Goal: Find specific page/section: Find specific page/section

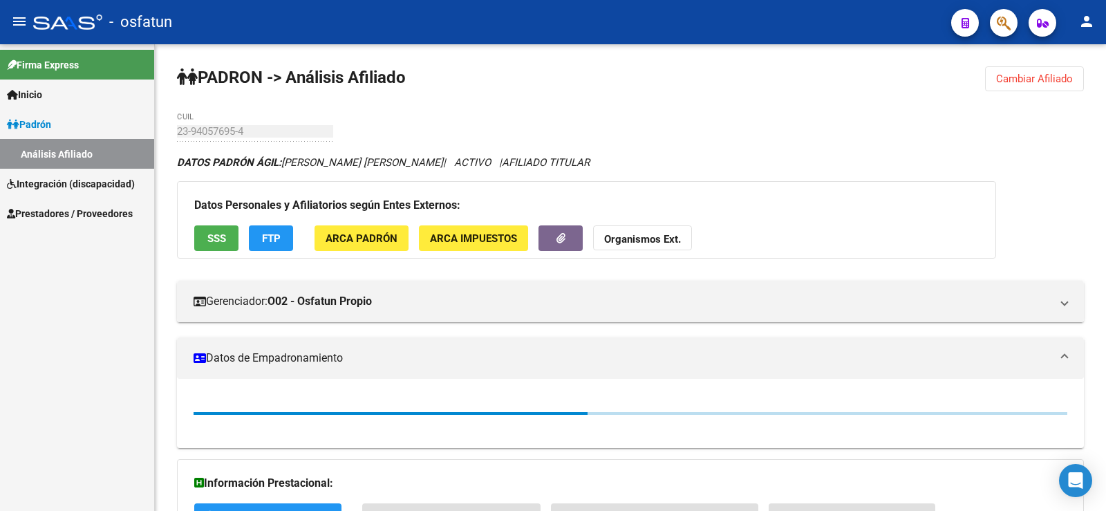
click at [98, 206] on span "Prestadores / Proveedores" at bounding box center [70, 213] width 126 height 15
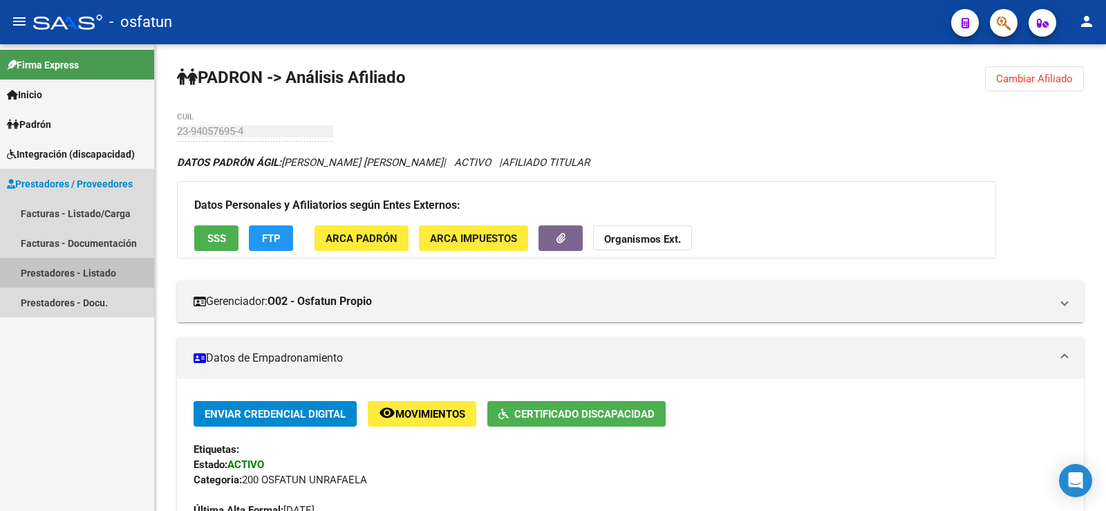
click at [108, 274] on link "Prestadores - Listado" at bounding box center [77, 273] width 154 height 30
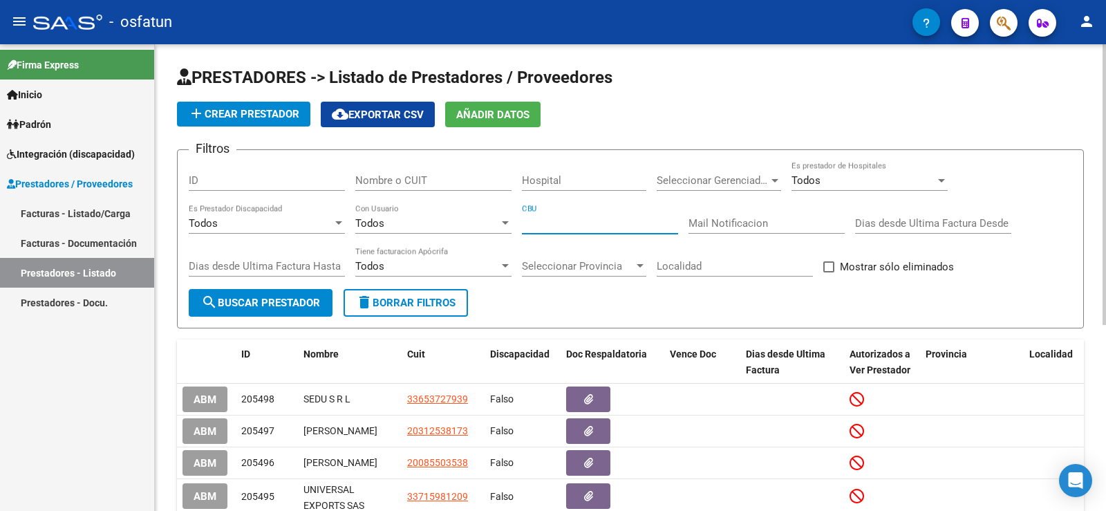
paste input "0070754330004002557749"
type input "0070754330004002557749"
click at [301, 301] on span "search Buscar Prestador" at bounding box center [260, 302] width 119 height 12
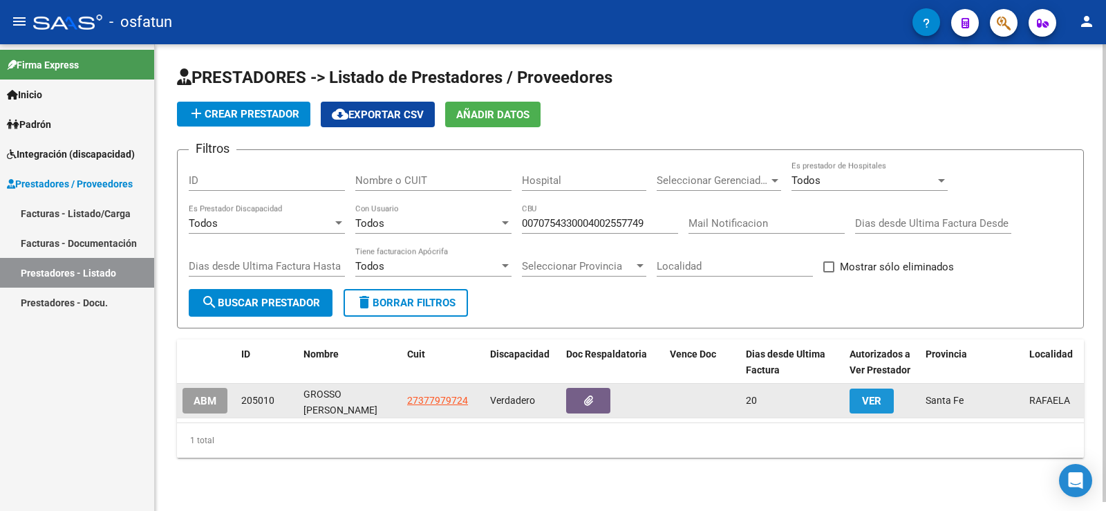
click at [884, 399] on button "VER" at bounding box center [871, 400] width 44 height 25
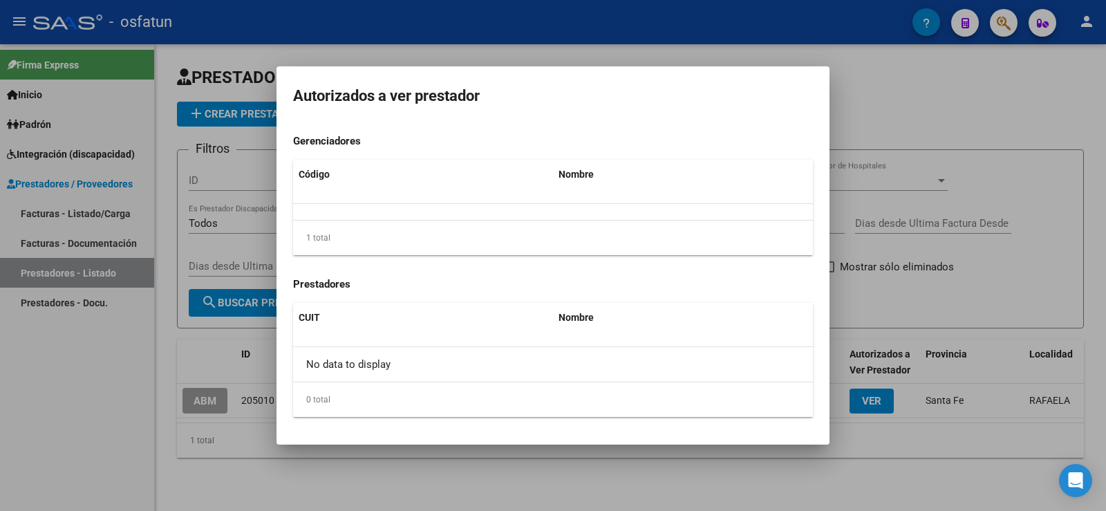
click at [950, 96] on div at bounding box center [553, 255] width 1106 height 511
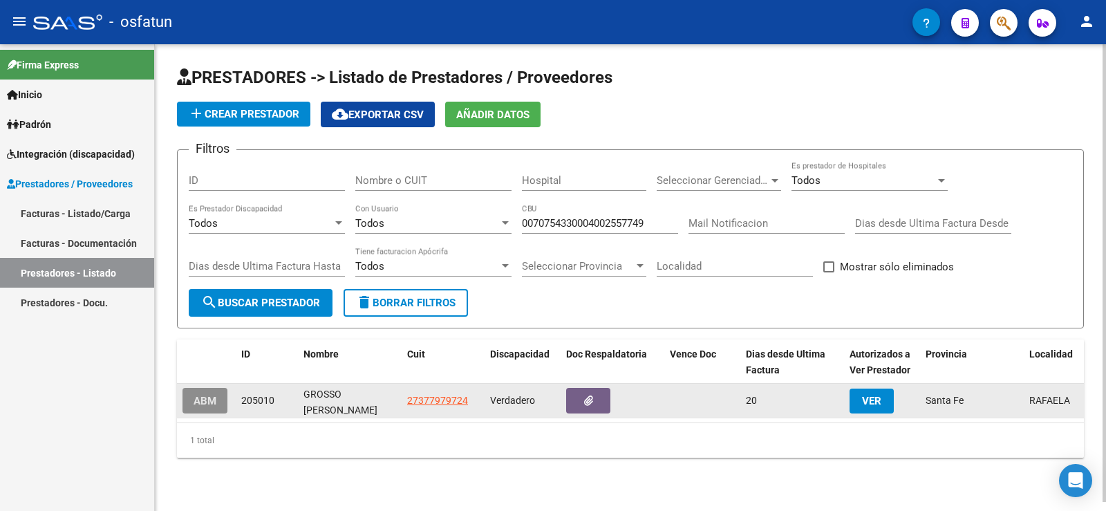
click at [201, 396] on span "ABM" at bounding box center [204, 401] width 23 height 12
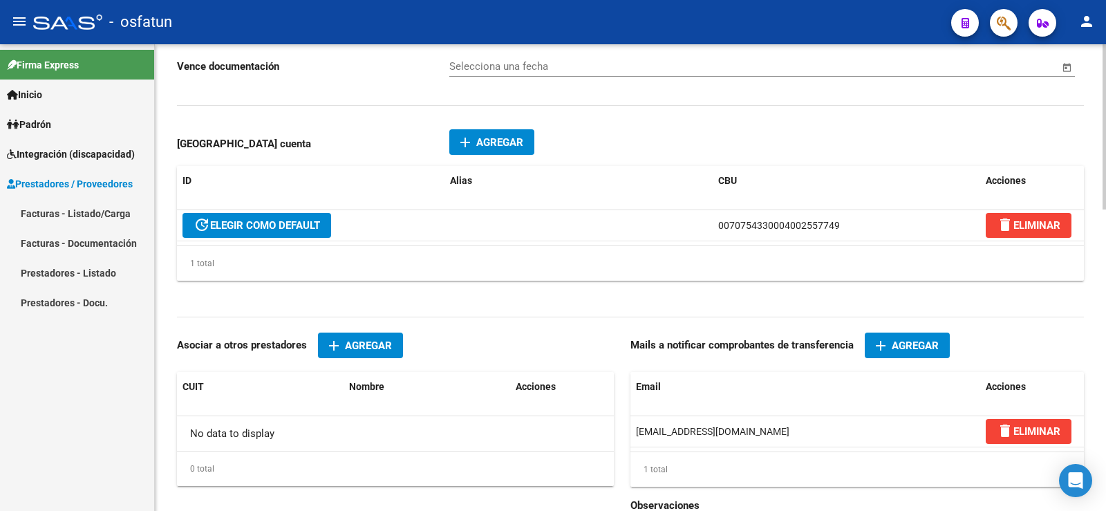
scroll to position [760, 0]
